Goal: Information Seeking & Learning: Learn about a topic

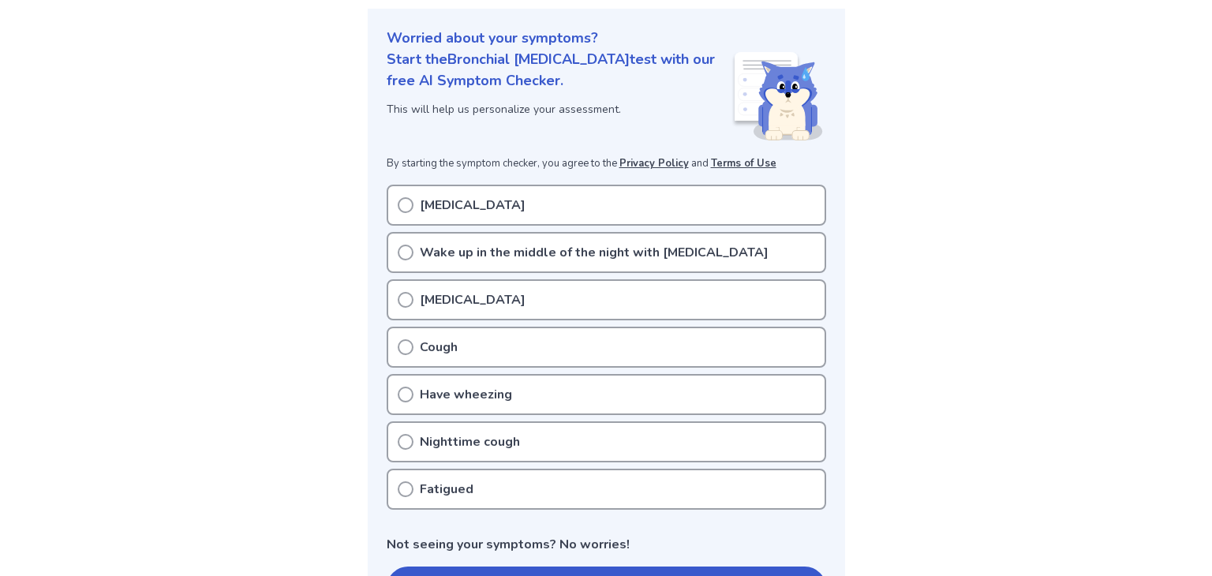
scroll to position [178, 0]
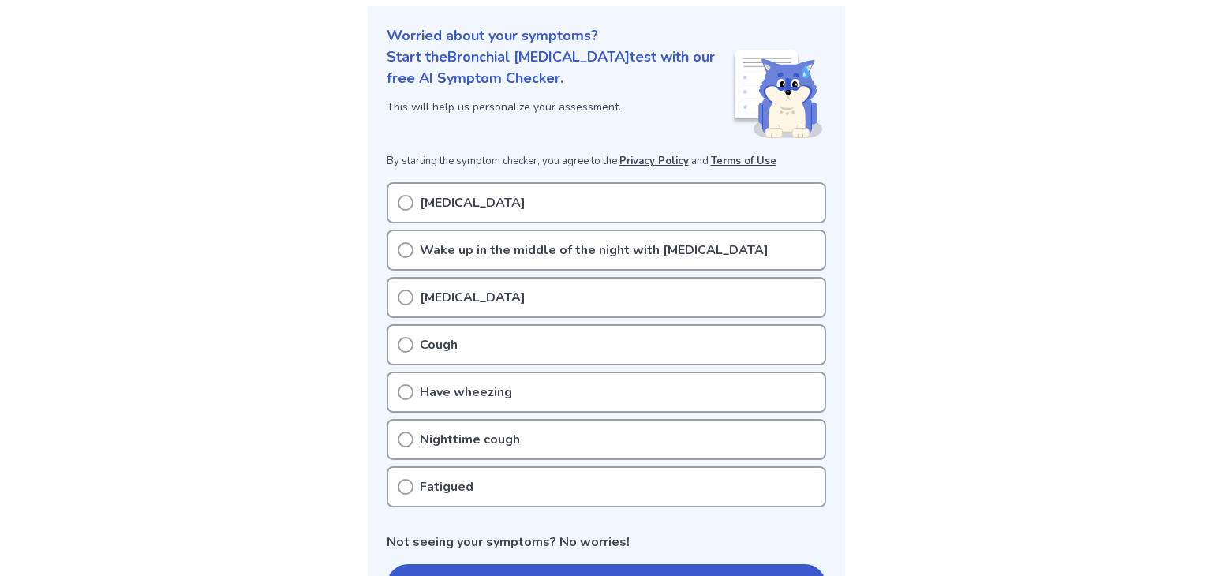
click at [398, 197] on icon at bounding box center [406, 203] width 16 height 16
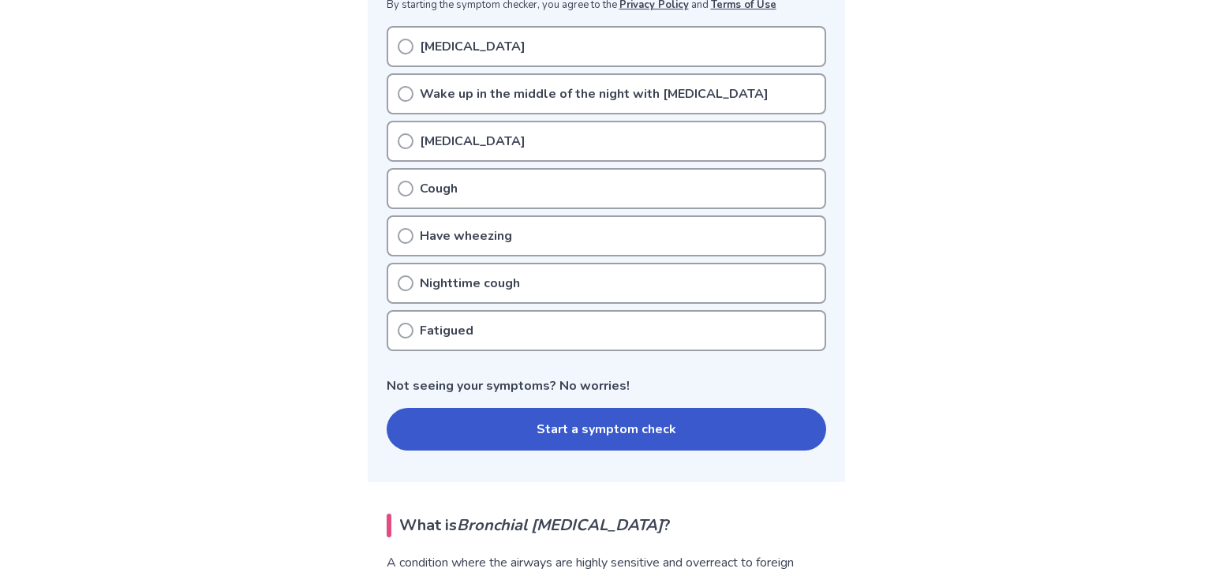
scroll to position [336, 0]
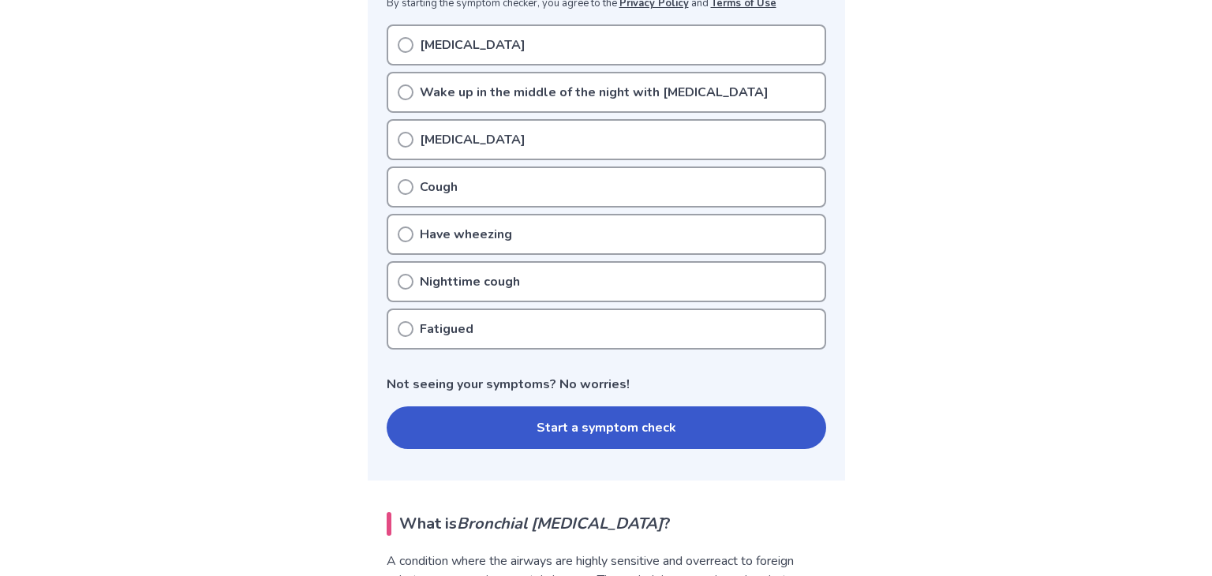
click at [508, 410] on button "Start a symptom check" at bounding box center [607, 428] width 440 height 43
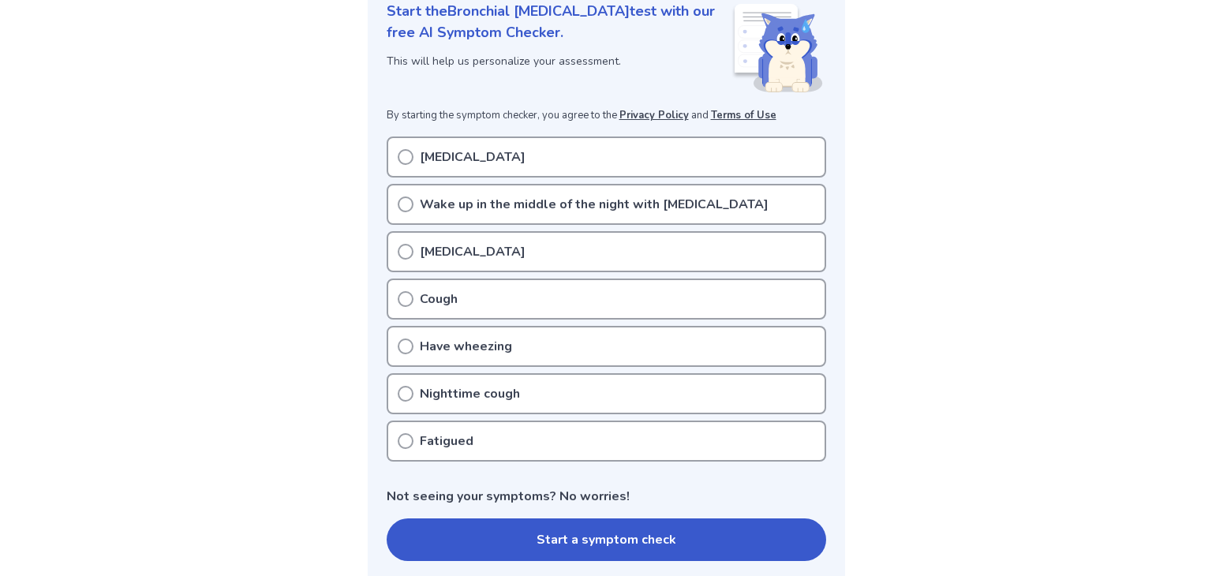
scroll to position [227, 0]
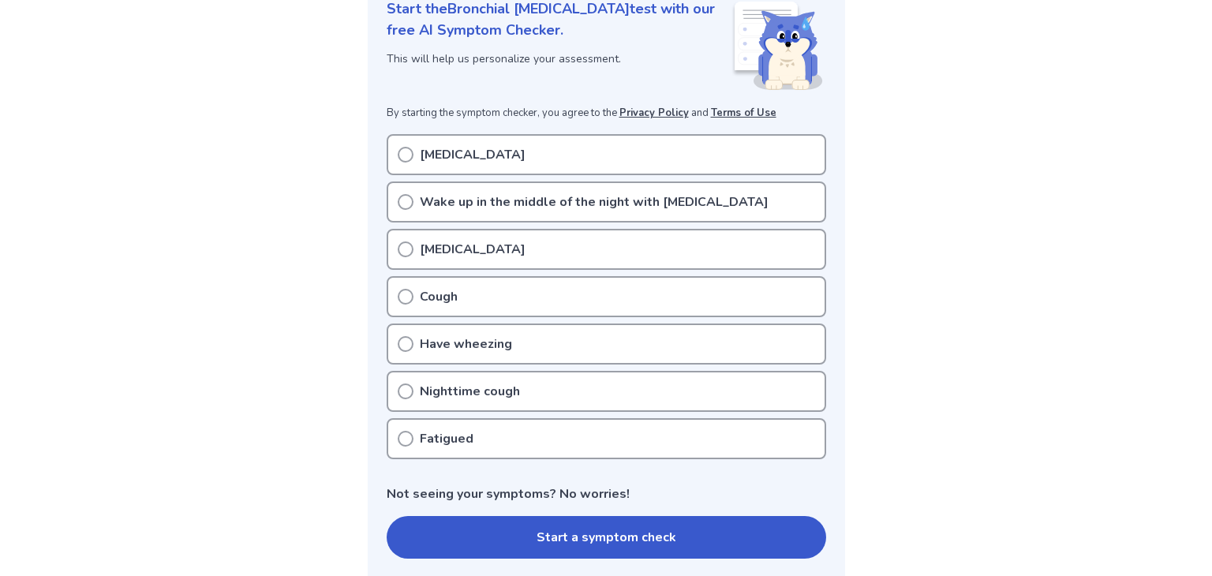
click at [398, 159] on icon at bounding box center [406, 155] width 16 height 16
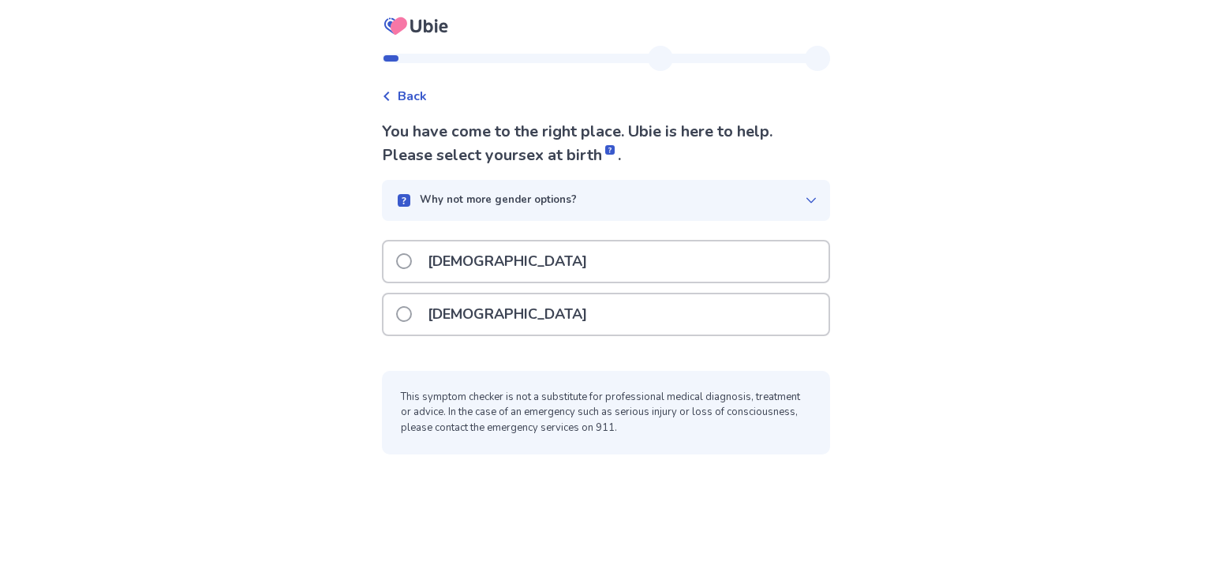
click at [409, 312] on span at bounding box center [404, 314] width 16 height 16
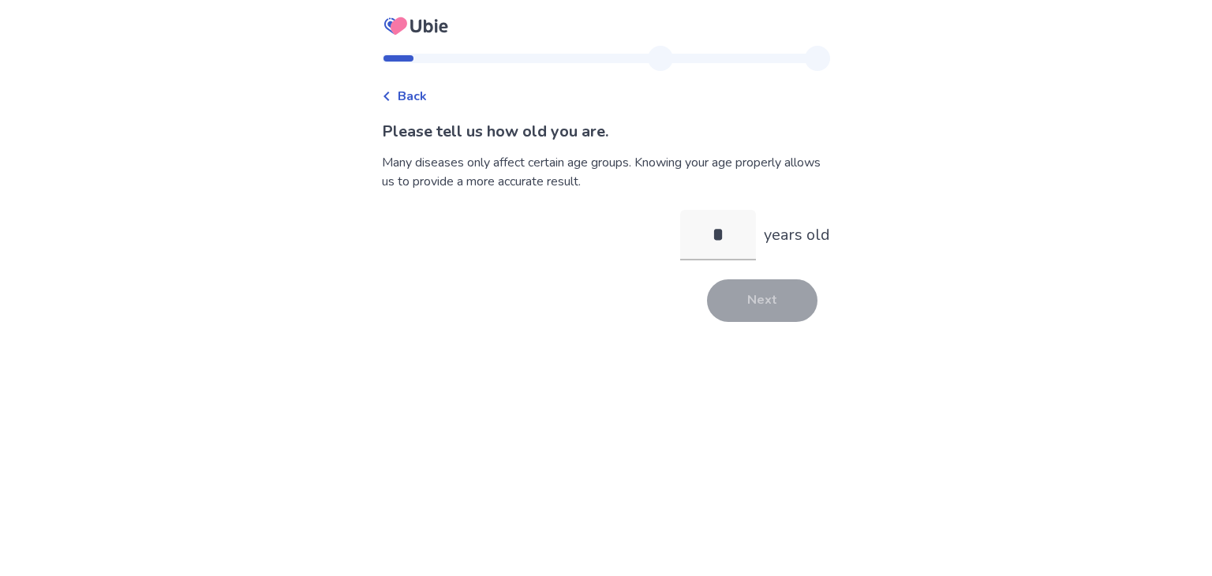
type input "**"
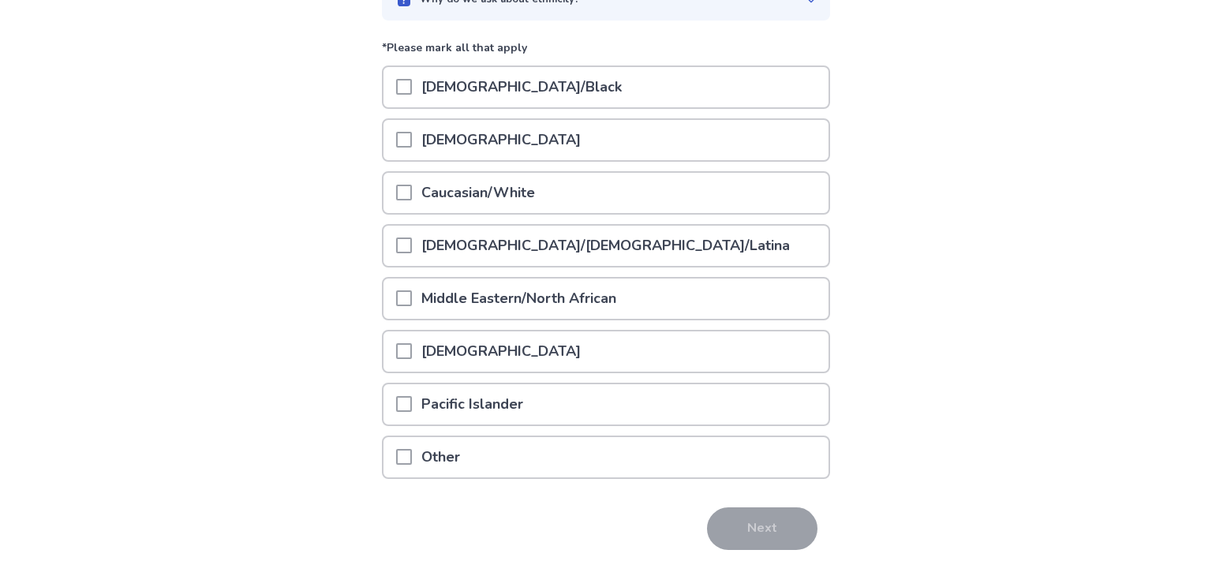
scroll to position [175, 0]
click at [410, 199] on span at bounding box center [404, 194] width 16 height 16
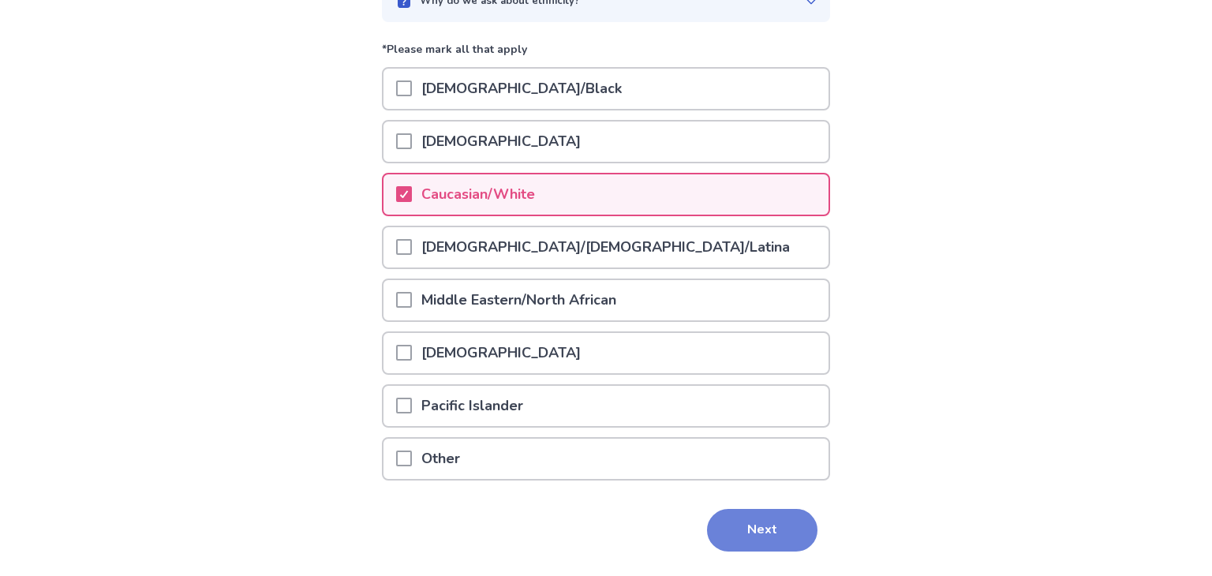
click at [742, 513] on button "Next" at bounding box center [762, 530] width 111 height 43
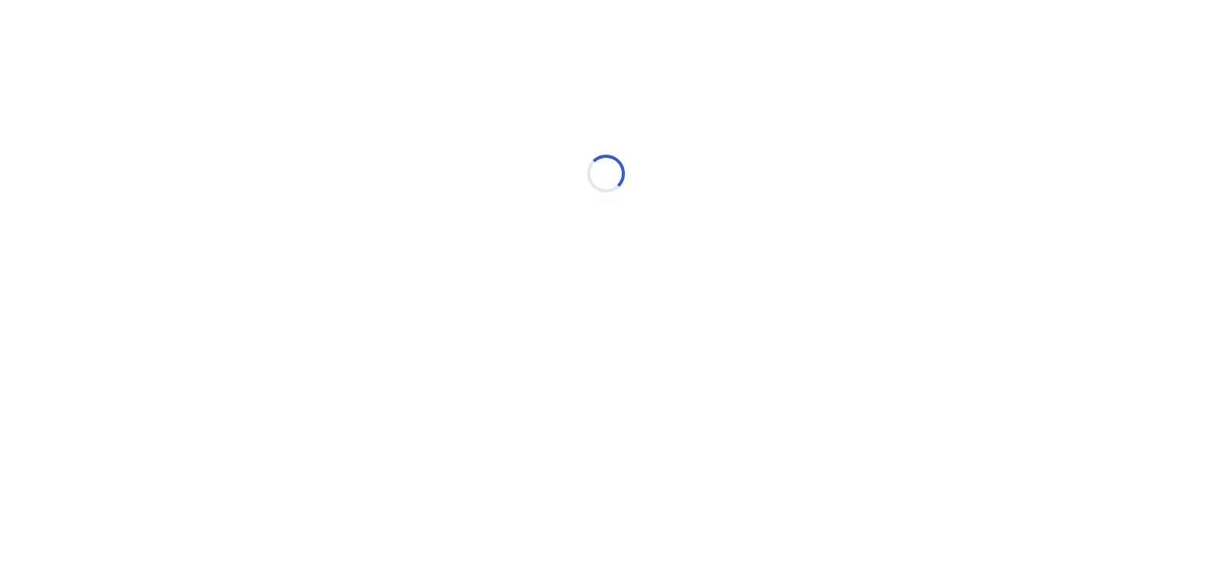
scroll to position [0, 0]
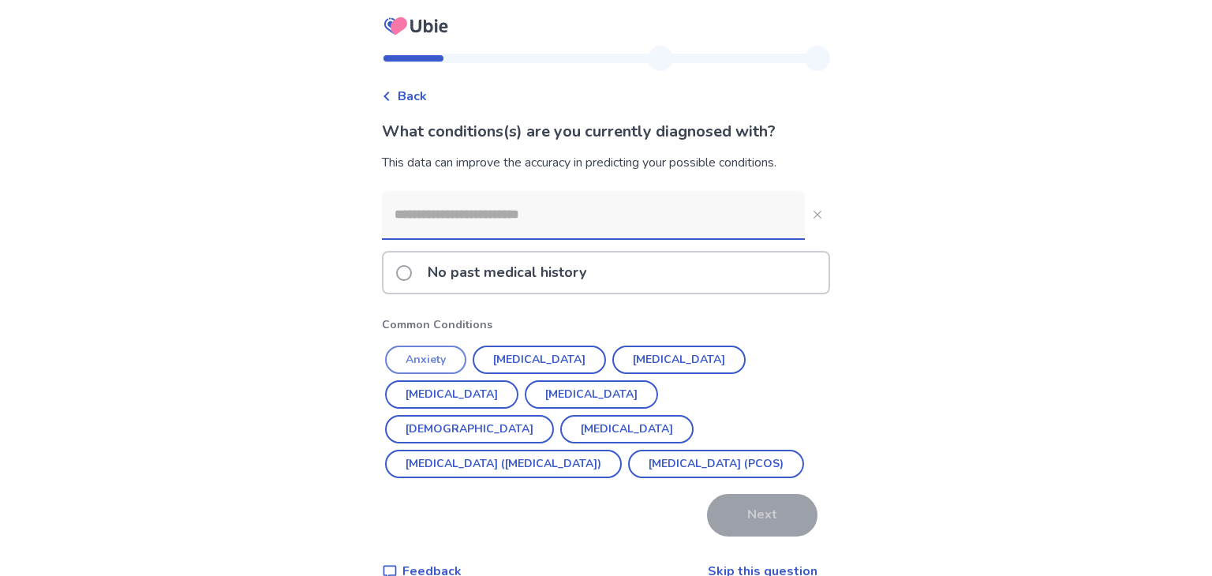
click at [440, 357] on button "Anxiety" at bounding box center [425, 360] width 81 height 28
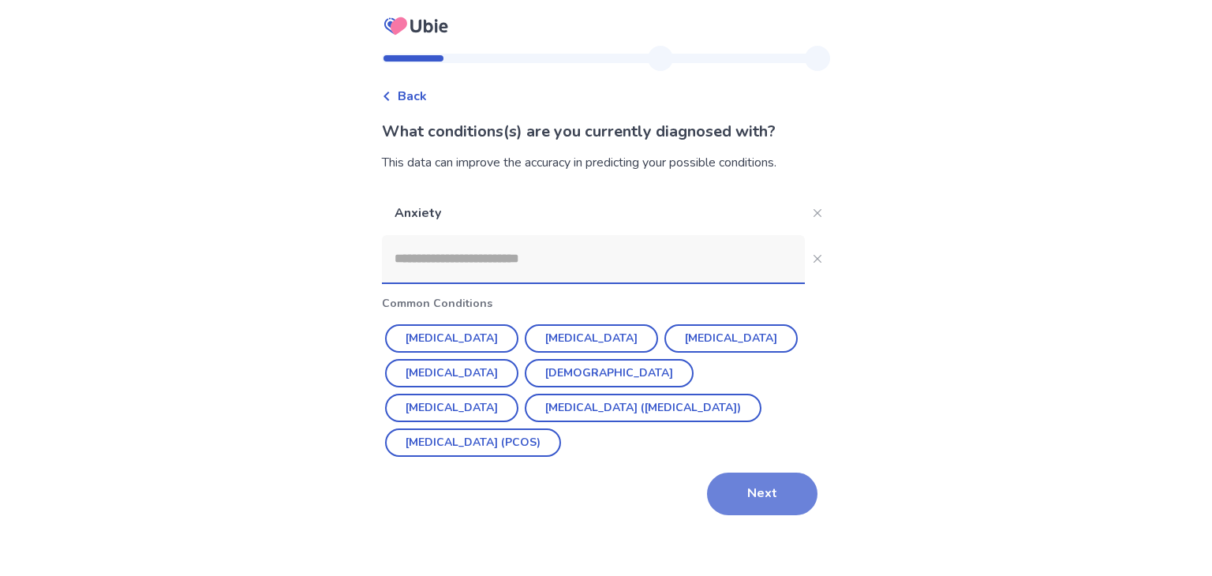
click at [729, 504] on button "Next" at bounding box center [762, 494] width 111 height 43
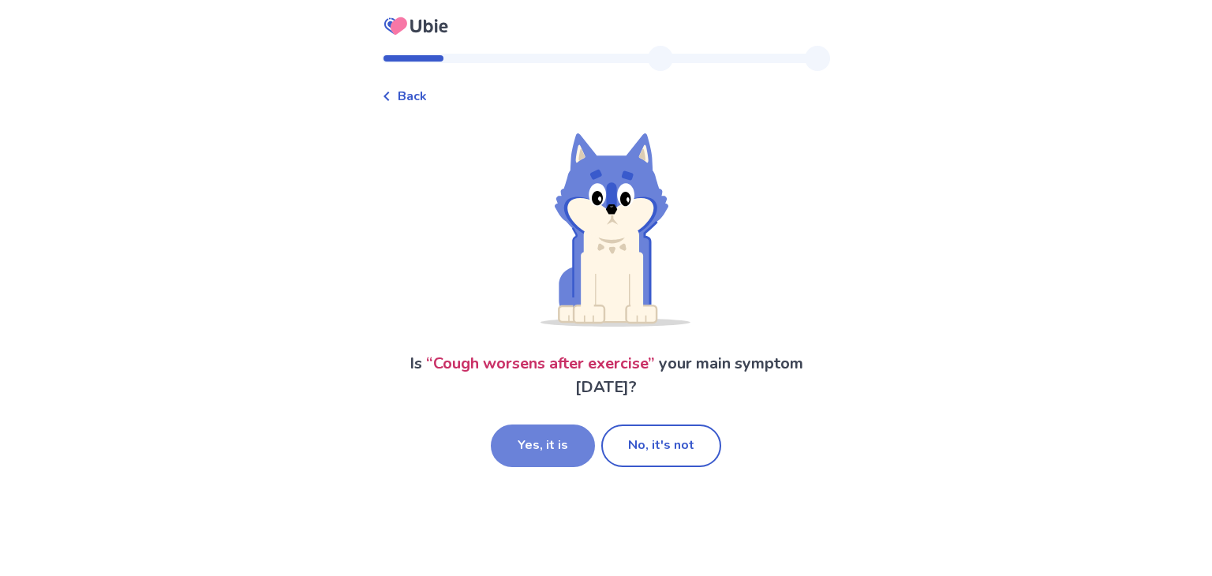
click at [576, 447] on button "Yes, it is" at bounding box center [543, 446] width 104 height 43
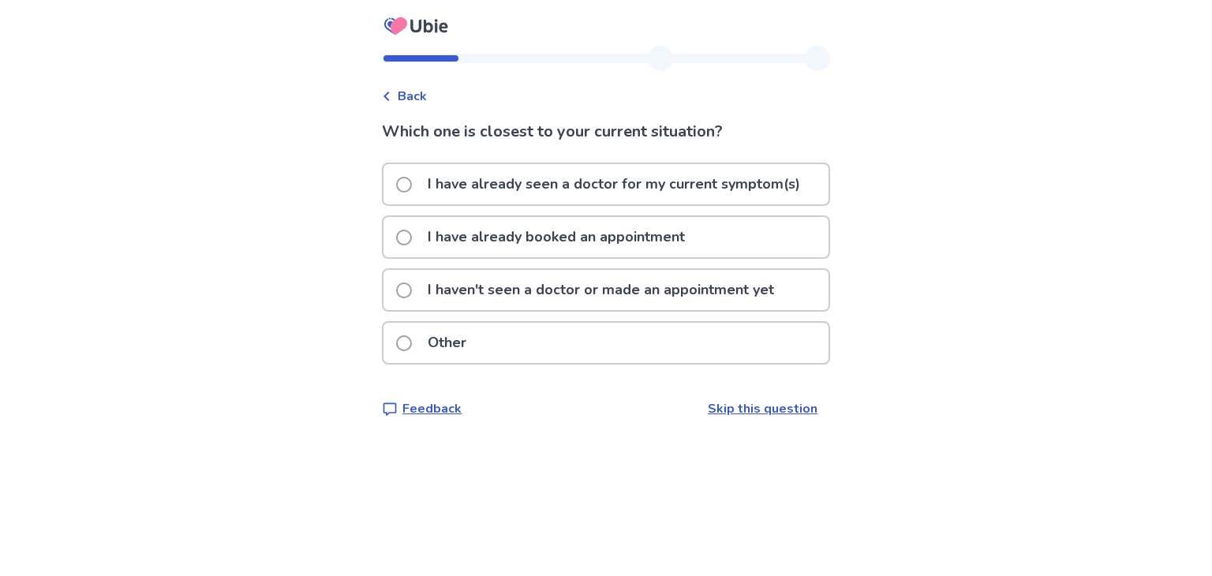
click at [408, 184] on span at bounding box center [404, 185] width 16 height 16
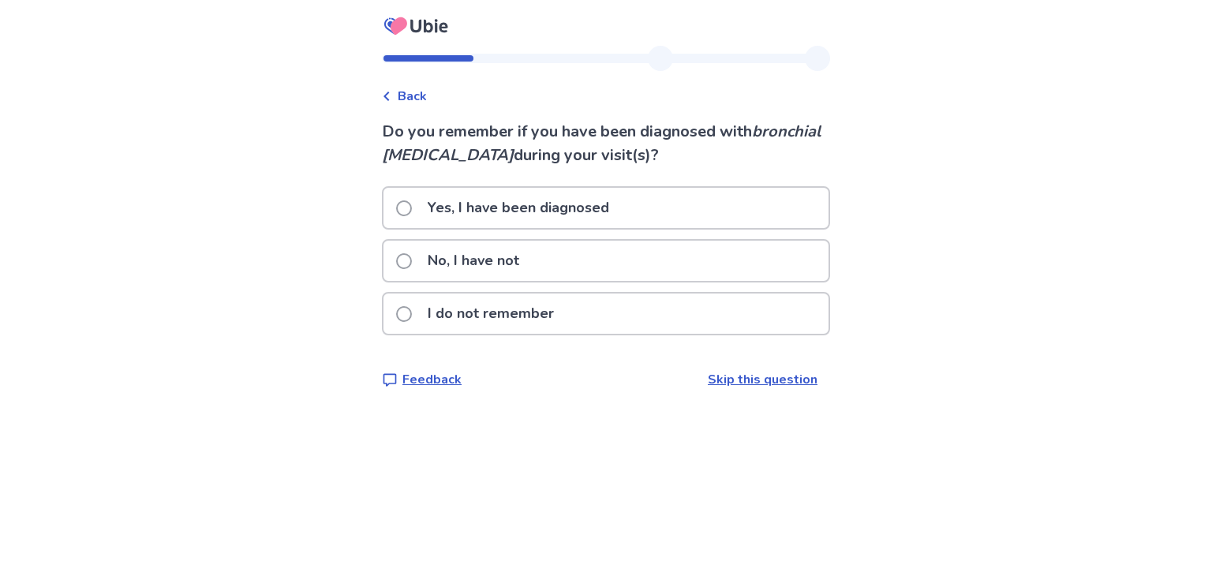
click at [410, 207] on span at bounding box center [404, 208] width 16 height 16
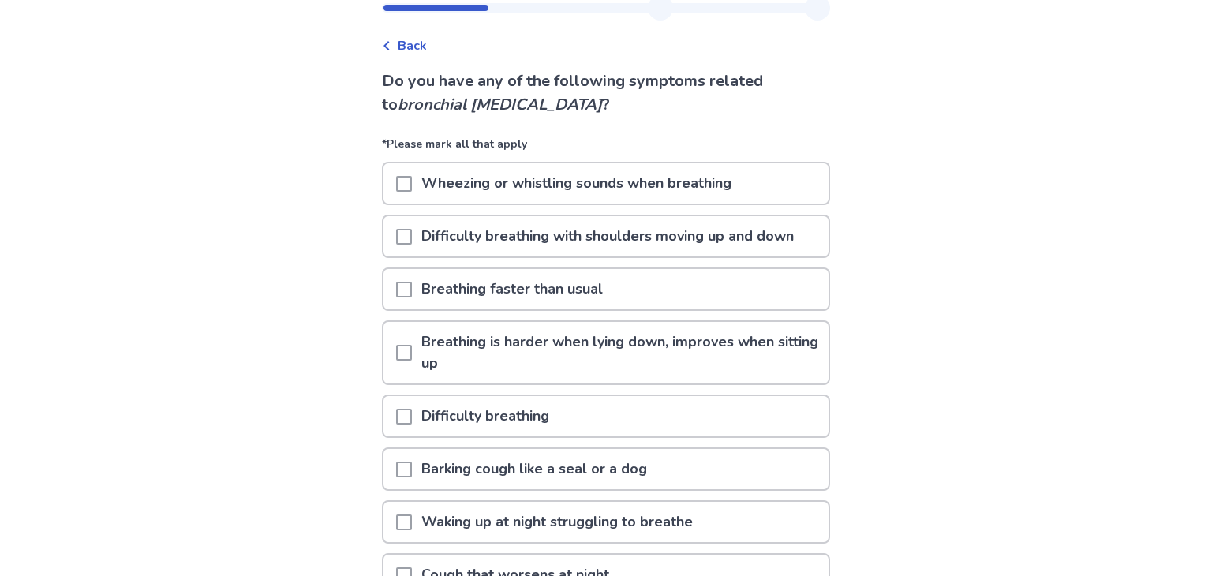
scroll to position [66, 0]
